Goal: Information Seeking & Learning: Find specific page/section

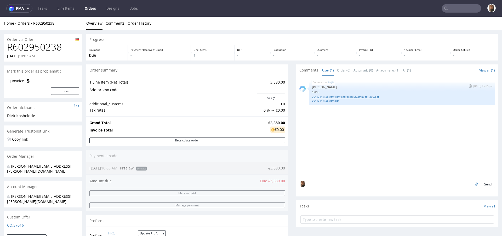
click at [343, 95] on link "364x314x125-zew-obw-szerokosc-222mm-gc1-300.pdf" at bounding box center [402, 97] width 180 height 4
click at [328, 99] on link "364x314x125-zew.pdf" at bounding box center [402, 101] width 180 height 4
click at [348, 97] on link "364x314x125-zew-obw-szerokosc-222mm-gc1-300.pdf" at bounding box center [402, 97] width 180 height 4
click at [333, 96] on link "364x314x125-zew-obw-szerokosc-222mm-gc1-300.pdf" at bounding box center [402, 97] width 180 height 4
click at [328, 103] on div "BKJM 1st Oct 25 | 15:05 pm Sebastian Markut siatki 364x314x125-zew-obw-szerokos…" at bounding box center [402, 93] width 186 height 23
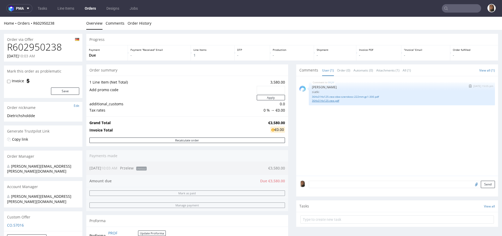
click at [327, 100] on link "364x314x125-zew.pdf" at bounding box center [402, 101] width 180 height 4
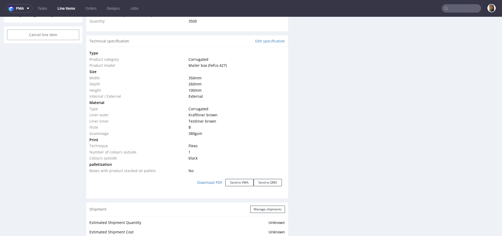
scroll to position [300, 0]
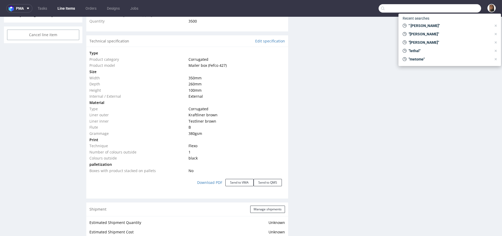
click at [457, 10] on input "text" at bounding box center [430, 8] width 103 height 8
paste input "@candy-circle.de"
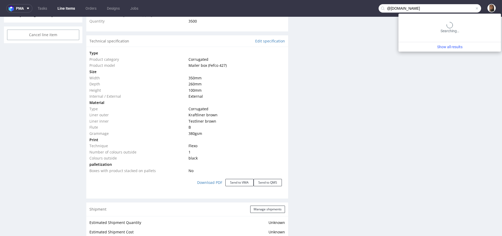
type input "@candy-circle.de"
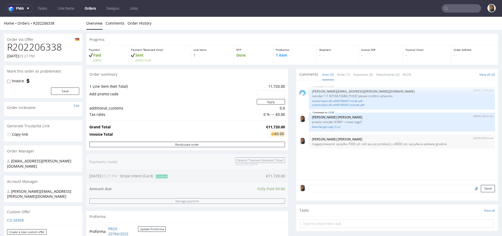
click at [49, 49] on h1 "R202206338" at bounding box center [43, 47] width 72 height 10
copy h1 "R202206338"
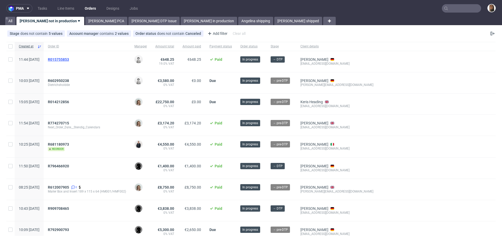
click at [68, 60] on span "R015755853" at bounding box center [58, 59] width 21 height 4
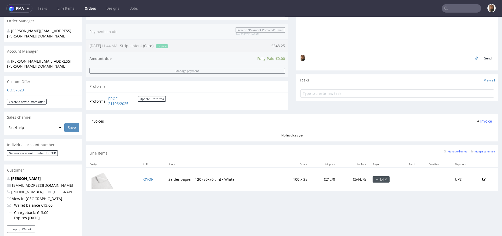
scroll to position [138, 0]
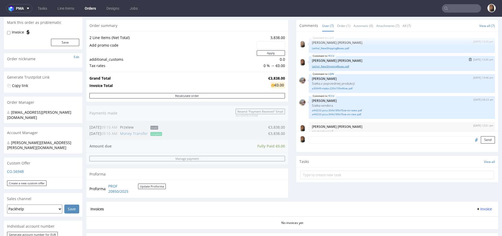
click at [331, 67] on link "Lethal_NewShippingBoxes.pdf" at bounding box center [402, 66] width 180 height 4
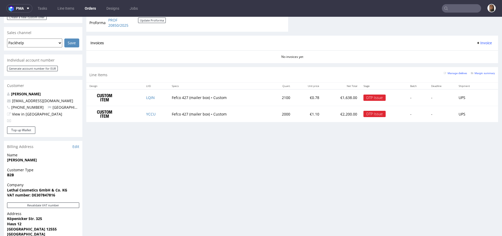
scroll to position [298, 0]
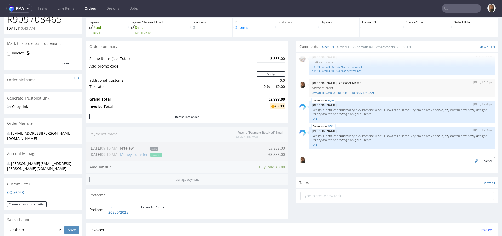
scroll to position [140, 0]
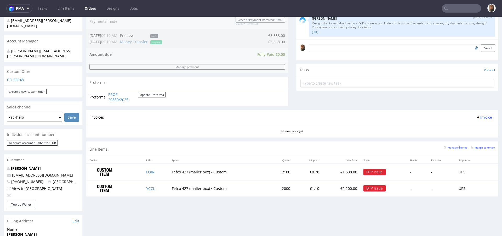
click at [29, 166] on link "[PERSON_NAME]" at bounding box center [26, 168] width 30 height 5
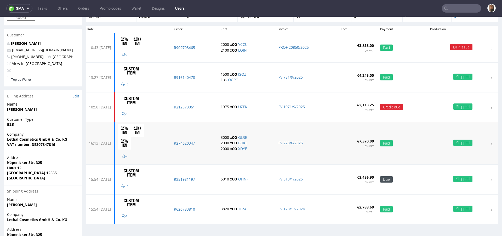
scroll to position [76, 0]
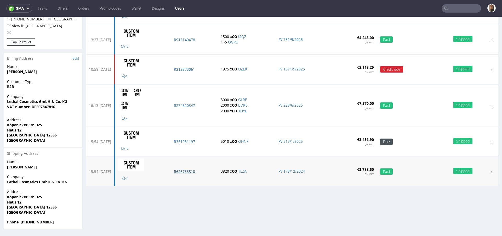
click at [197, 169] on p "R626783810" at bounding box center [194, 171] width 41 height 5
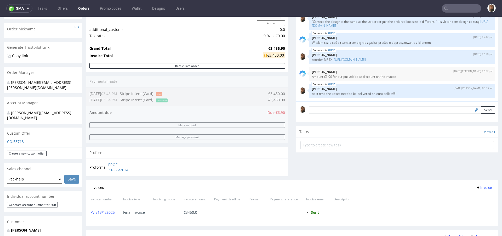
scroll to position [179, 0]
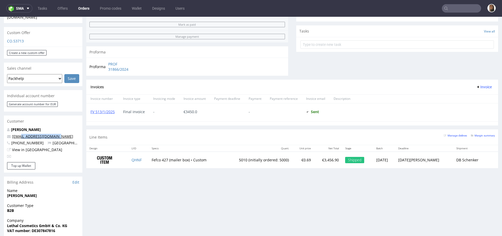
drag, startPoint x: 59, startPoint y: 127, endPoint x: 23, endPoint y: 127, distance: 36.6
click at [23, 134] on p "[EMAIL_ADDRESS][DOMAIN_NAME]" at bounding box center [43, 136] width 72 height 5
copy link "[DOMAIN_NAME]"
click at [457, 6] on input "text" at bounding box center [461, 8] width 39 height 8
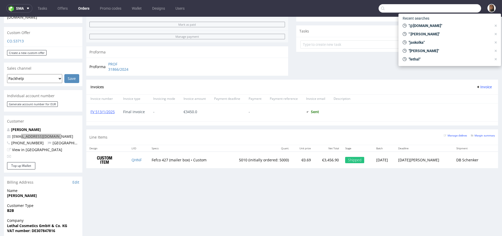
paste input "[DOMAIN_NAME]"
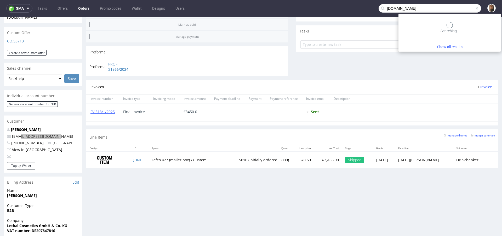
type input "[DOMAIN_NAME]"
